Goal: Information Seeking & Learning: Learn about a topic

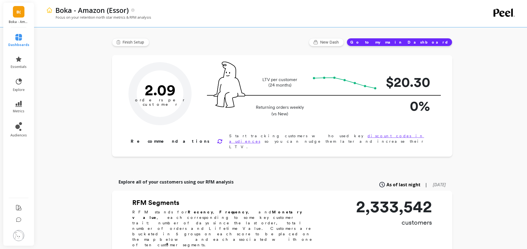
type input "Champions"
type input "258216"
